Goal: Task Accomplishment & Management: Use online tool/utility

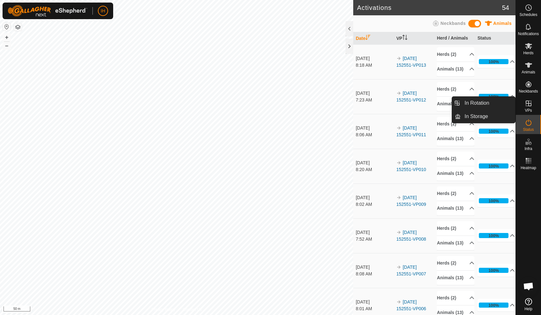
click at [529, 101] on icon at bounding box center [529, 103] width 8 height 8
click at [531, 106] on icon at bounding box center [529, 103] width 8 height 8
click at [528, 112] on div "VPs" at bounding box center [528, 105] width 25 height 19
click at [528, 106] on icon at bounding box center [529, 103] width 8 height 8
click at [491, 105] on link "In Rotation" at bounding box center [488, 103] width 54 height 13
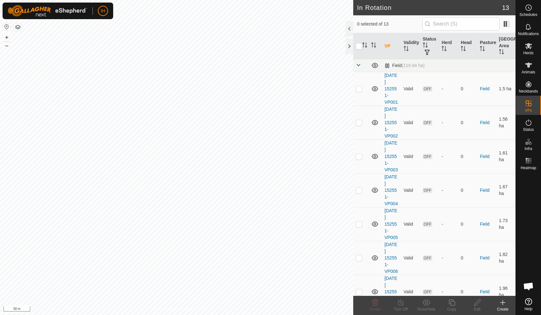
click at [505, 303] on icon at bounding box center [503, 302] width 8 height 8
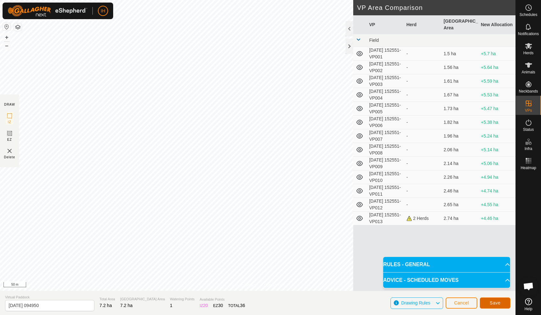
click at [491, 301] on span "Save" at bounding box center [495, 302] width 11 height 5
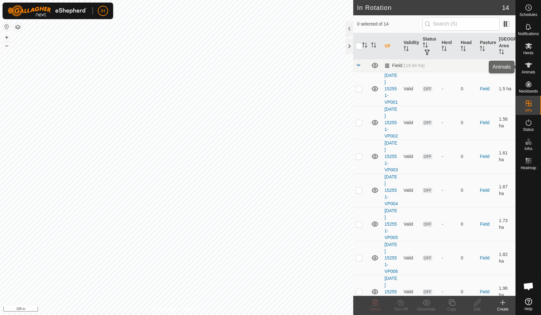
click at [528, 68] on icon at bounding box center [529, 65] width 8 height 8
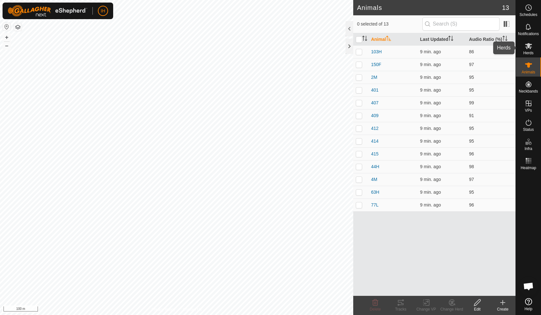
click at [526, 47] on icon at bounding box center [529, 46] width 8 height 8
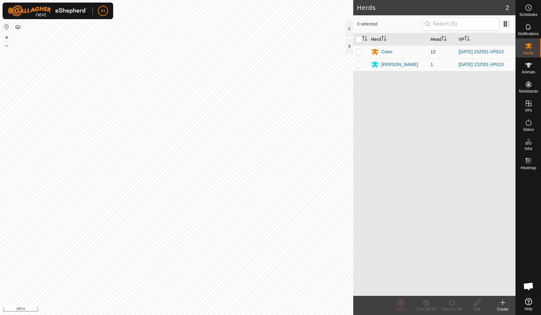
click at [358, 53] on p-checkbox at bounding box center [359, 51] width 6 height 5
checkbox input "true"
click at [359, 65] on p-checkbox at bounding box center [359, 64] width 6 height 5
checkbox input "true"
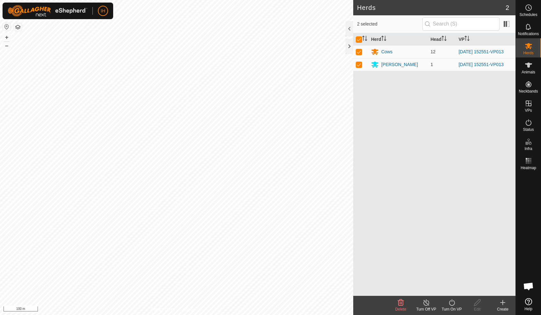
click at [450, 304] on icon at bounding box center [452, 302] width 8 height 8
click at [453, 290] on link "Now" at bounding box center [470, 288] width 63 height 13
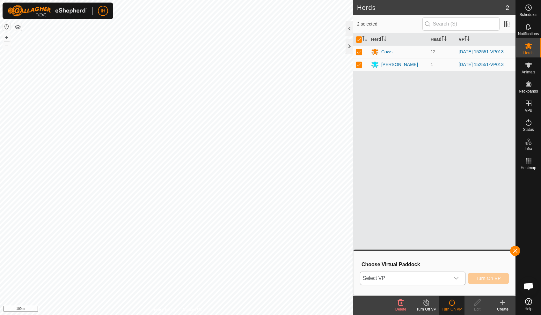
click at [454, 277] on icon "dropdown trigger" at bounding box center [456, 277] width 5 height 5
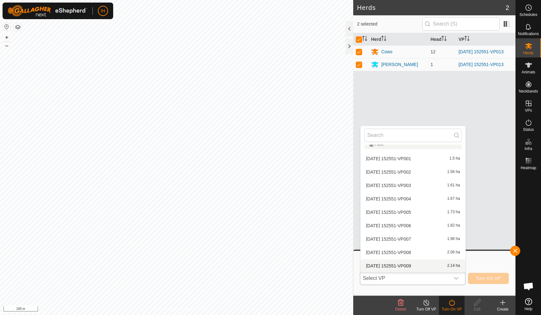
scroll to position [74, 0]
click at [410, 266] on li "[DATE] 094950 7.2 ha" at bounding box center [412, 265] width 105 height 13
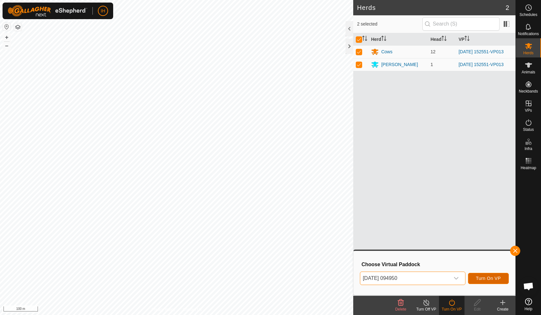
click at [495, 279] on span "Turn On VP" at bounding box center [488, 277] width 25 height 5
